Goal: Information Seeking & Learning: Learn about a topic

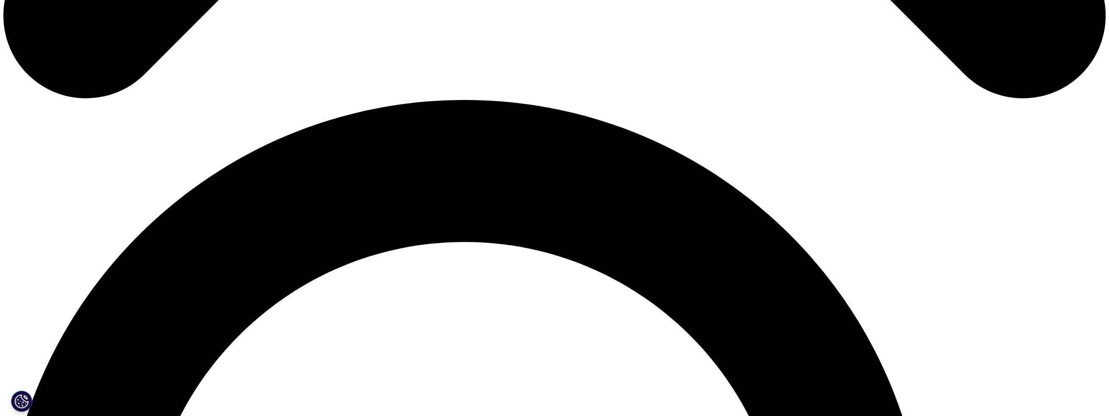
scroll to position [1143, 0]
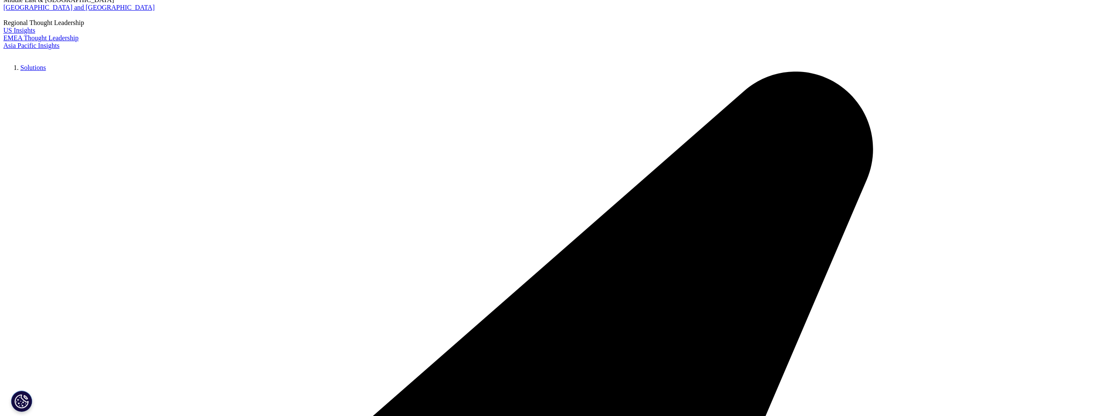
scroll to position [127, 0]
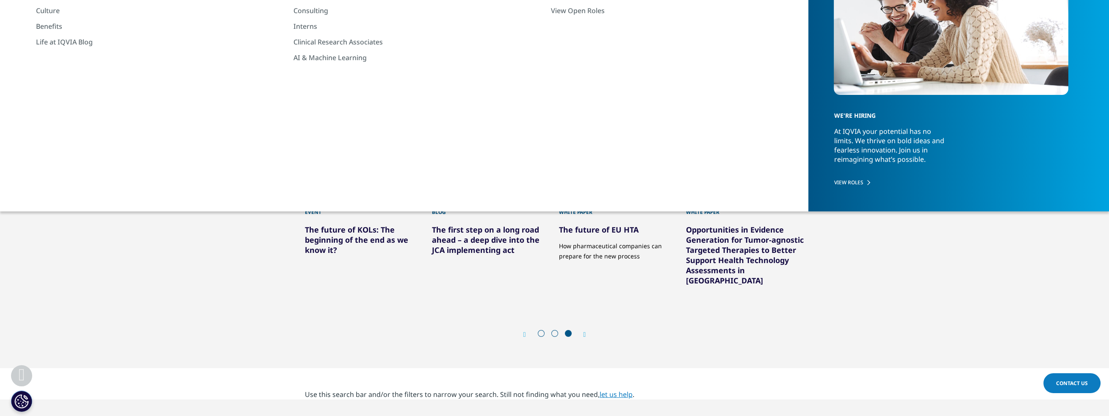
click at [523, 331] on icon "Previous slide" at bounding box center [524, 334] width 3 height 7
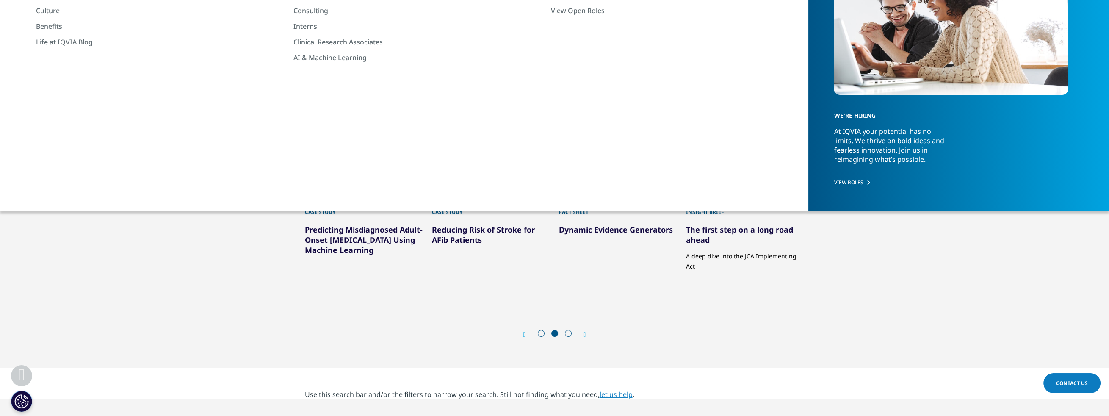
click at [589, 227] on link "Dynamic Evidence Generators" at bounding box center [616, 229] width 114 height 10
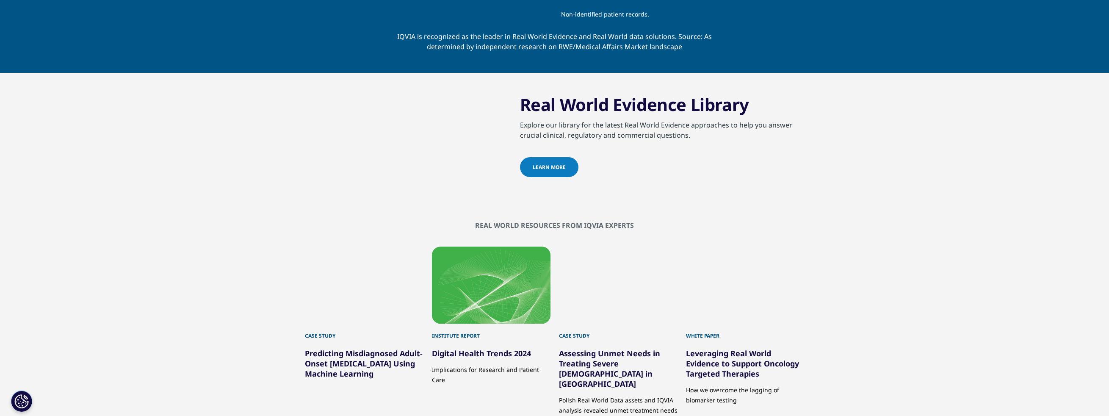
scroll to position [1143, 0]
